Goal: Transaction & Acquisition: Purchase product/service

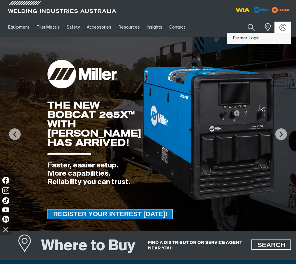
click at [255, 37] on link "Partner Login" at bounding box center [259, 38] width 64 height 11
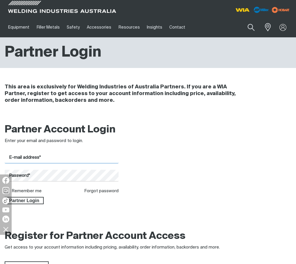
type input "[EMAIL_ADDRESS][DOMAIN_NAME]"
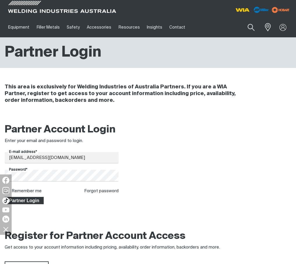
click at [32, 202] on span "Partner Login" at bounding box center [24, 201] width 38 height 8
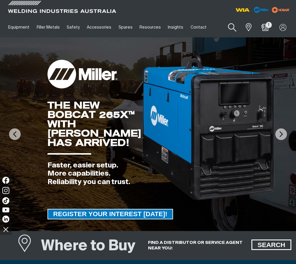
click at [234, 28] on button "Search products" at bounding box center [232, 27] width 24 height 17
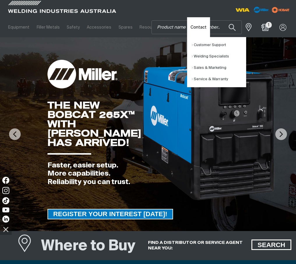
click at [187, 27] on link "Contact" at bounding box center [198, 27] width 23 height 20
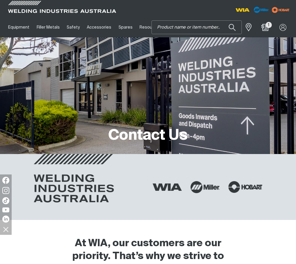
click at [171, 27] on input "Search" at bounding box center [197, 27] width 90 height 13
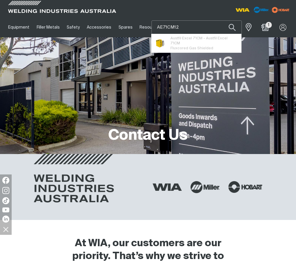
type input "AE71CM12"
click at [222, 20] on button "Search products" at bounding box center [232, 27] width 20 height 14
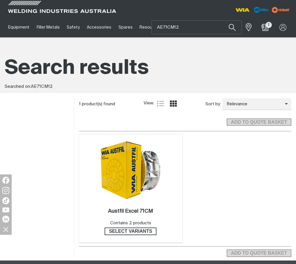
click at [133, 192] on img at bounding box center [130, 170] width 62 height 60
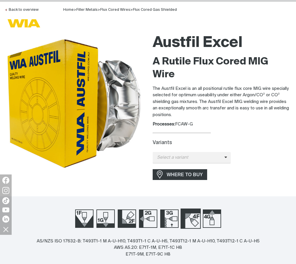
scroll to position [87, 0]
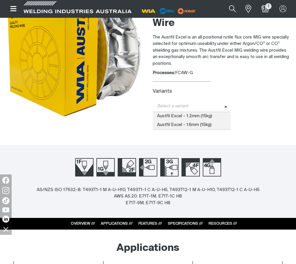
click at [200, 106] on span "Select a variant" at bounding box center [189, 106] width 72 height 7
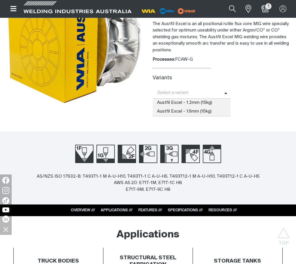
scroll to position [0, 0]
